Goal: Find specific page/section: Find specific page/section

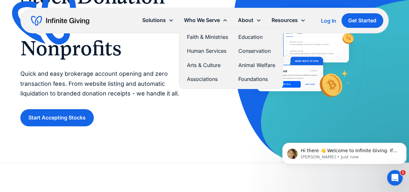
click at [210, 63] on link "Arts & Culture" at bounding box center [207, 65] width 41 height 9
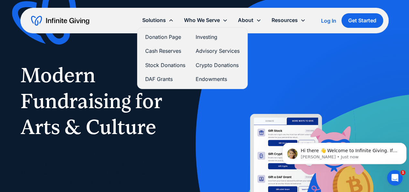
click at [160, 37] on link "Donation Page" at bounding box center [165, 37] width 40 height 9
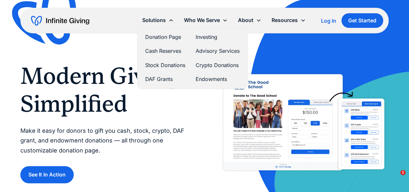
click at [168, 22] on icon at bounding box center [170, 20] width 5 height 5
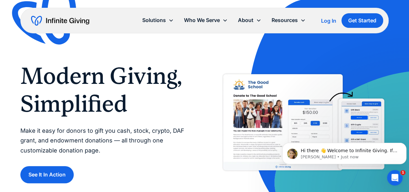
click at [168, 19] on icon at bounding box center [170, 20] width 5 height 5
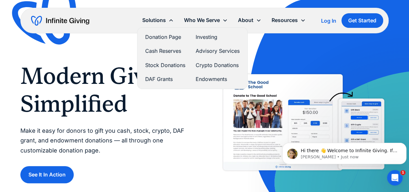
click at [163, 64] on link "Stock Donations" at bounding box center [165, 65] width 40 height 9
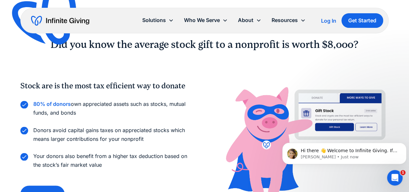
scroll to position [385, 0]
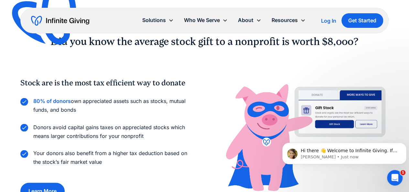
drag, startPoint x: 411, startPoint y: 10, endPoint x: 413, endPoint y: 42, distance: 31.4
